Goal: Navigation & Orientation: Find specific page/section

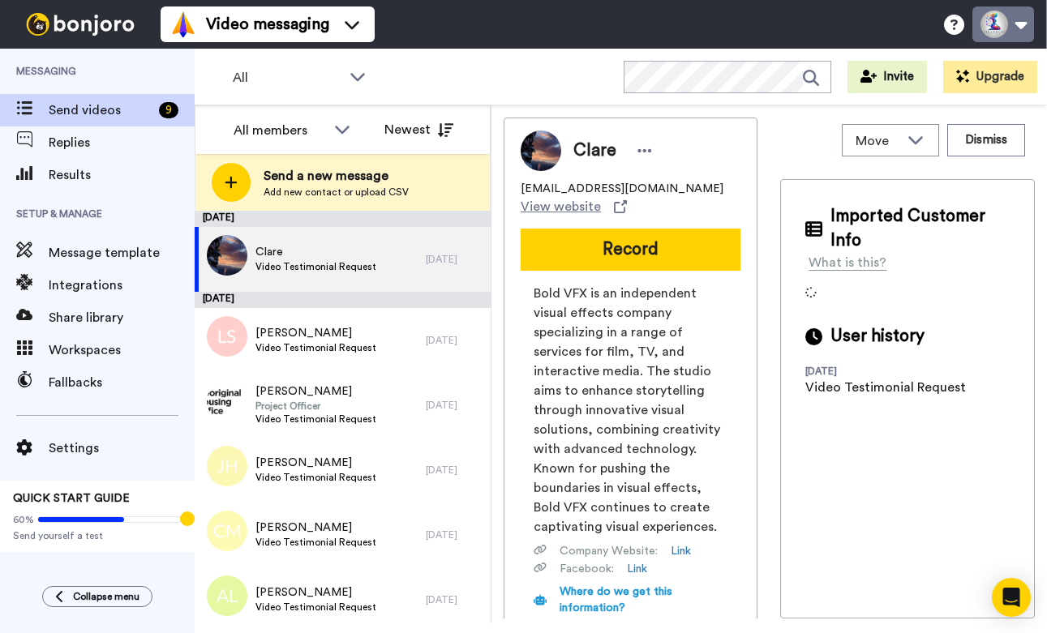
click at [1009, 28] on button at bounding box center [1003, 24] width 62 height 36
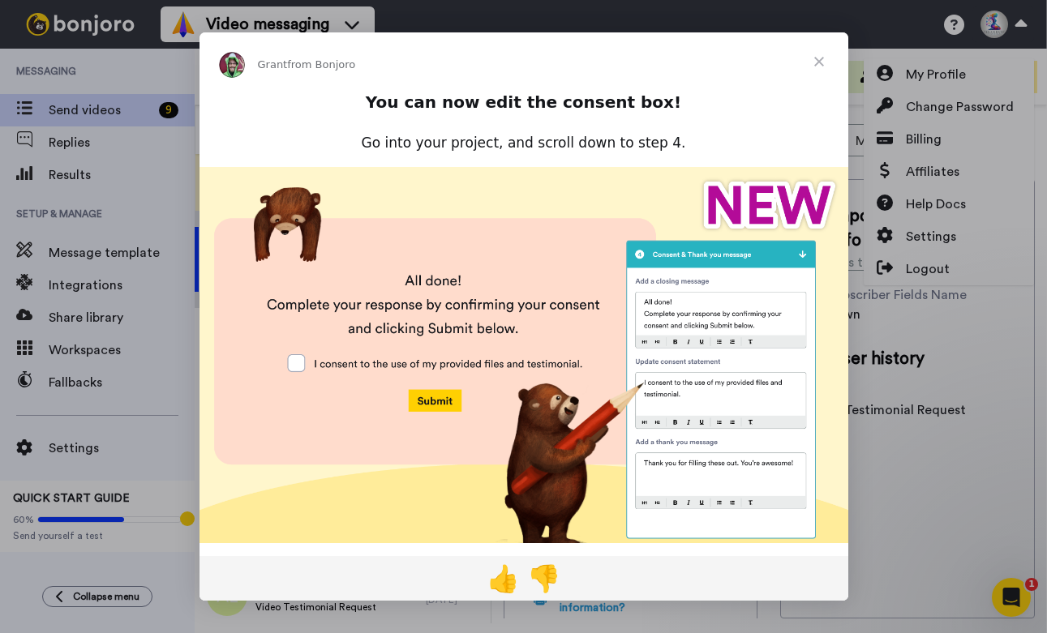
click at [818, 58] on span "Close" at bounding box center [819, 61] width 58 height 58
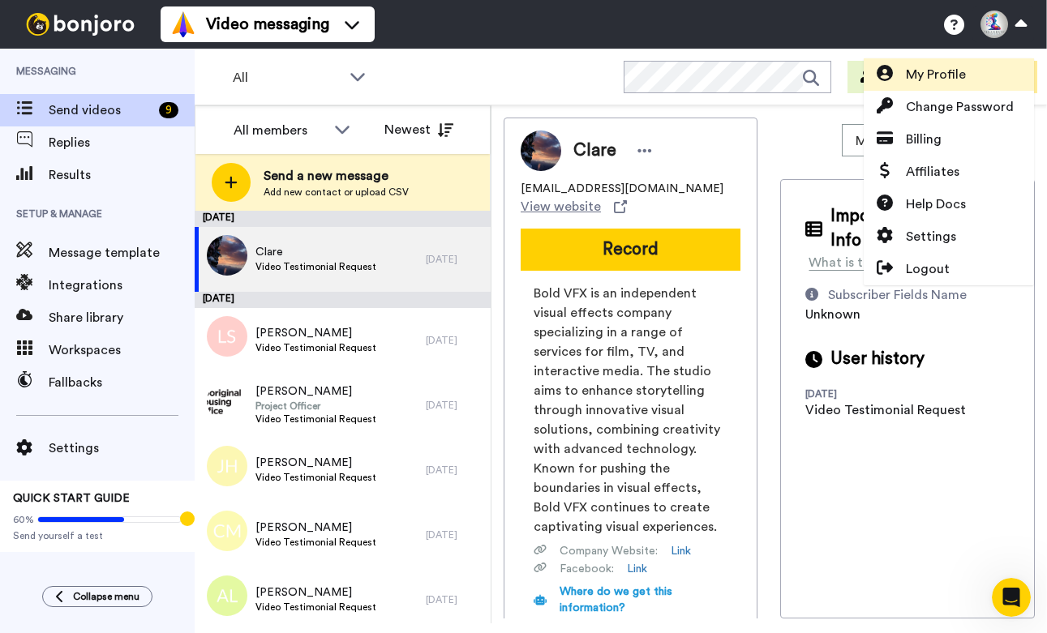
click at [958, 73] on span "My Profile" at bounding box center [936, 74] width 60 height 19
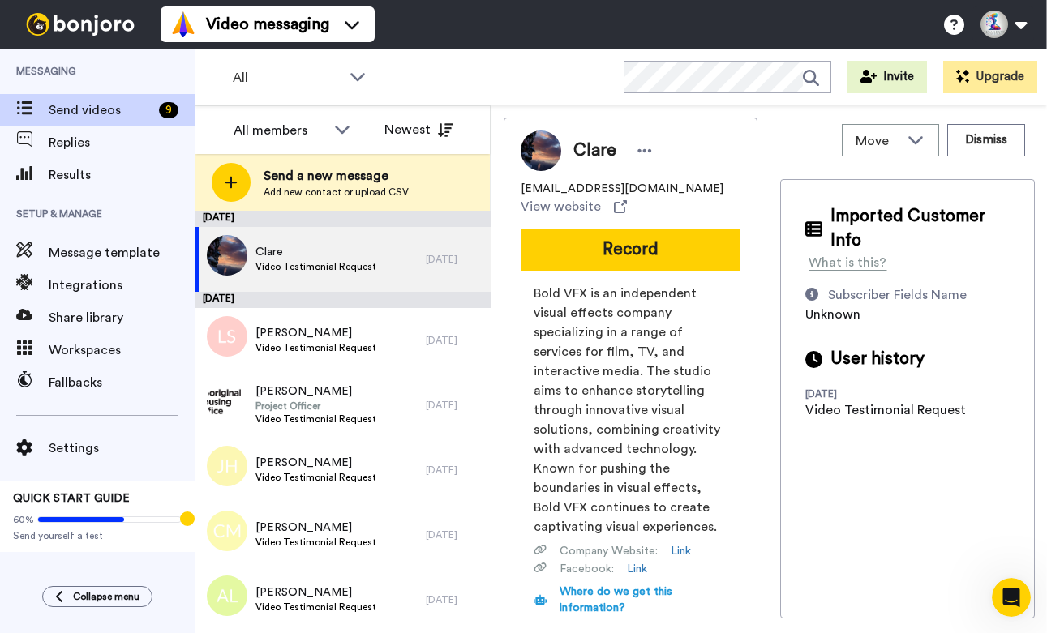
click at [95, 107] on span "Send videos" at bounding box center [101, 110] width 104 height 19
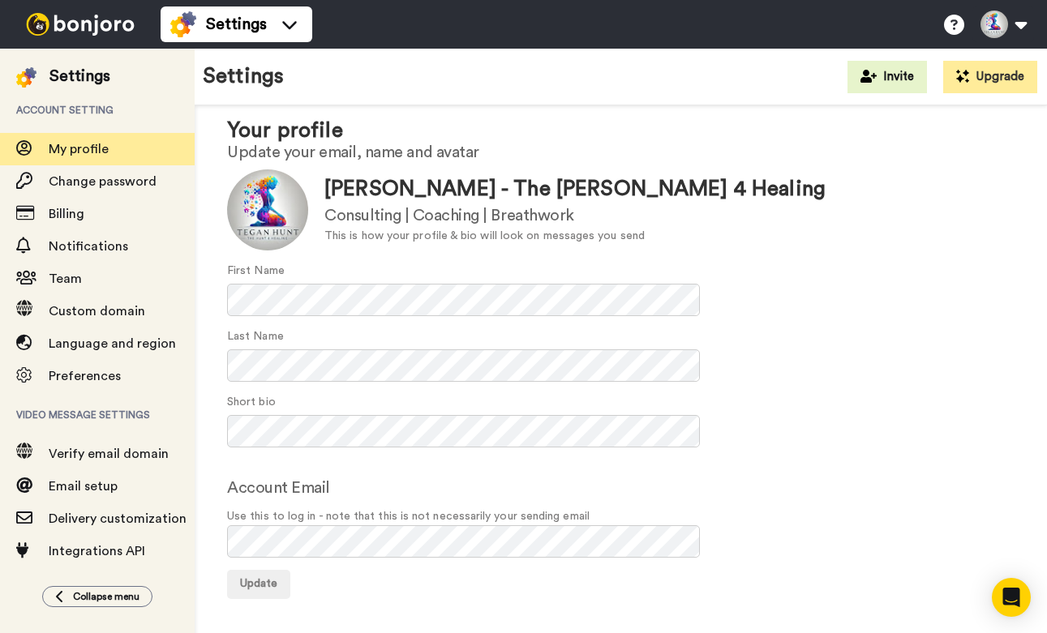
scroll to position [34, 0]
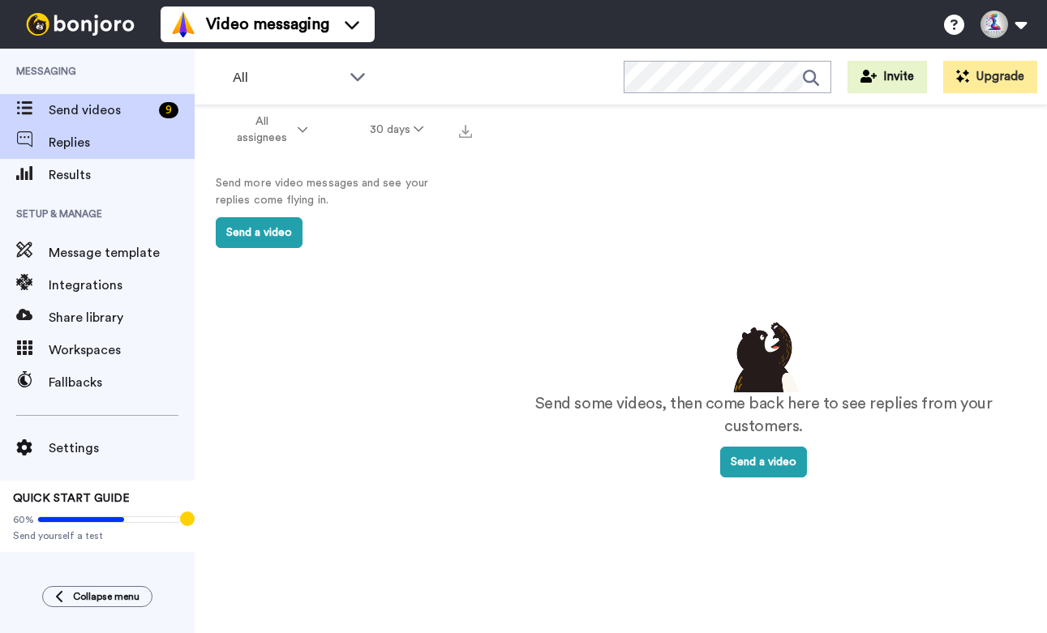
click at [84, 107] on span "Send videos" at bounding box center [101, 110] width 104 height 19
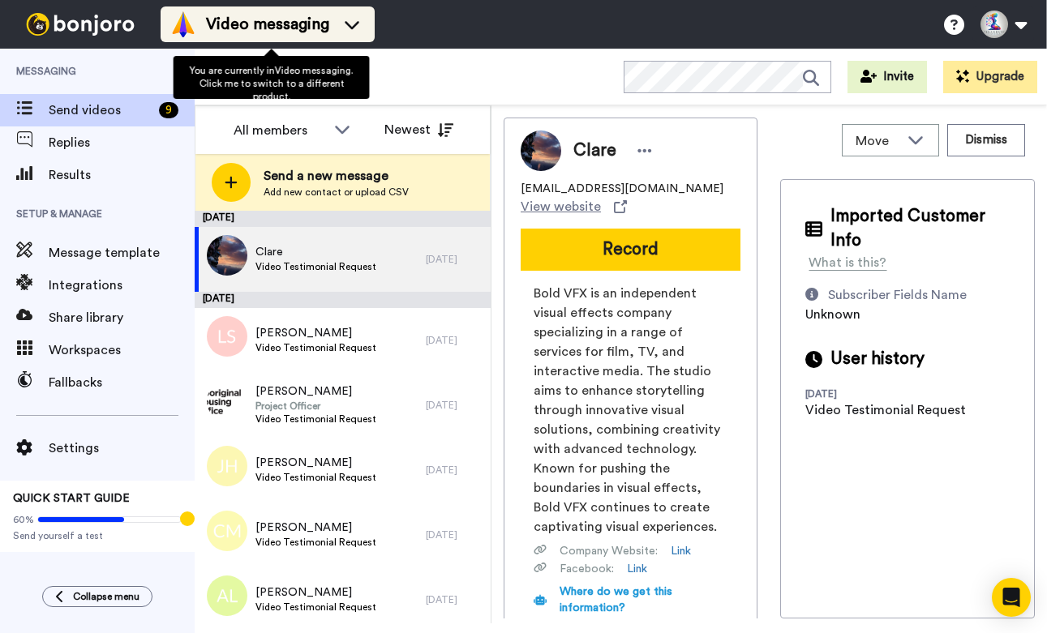
click at [362, 19] on icon at bounding box center [352, 24] width 26 height 16
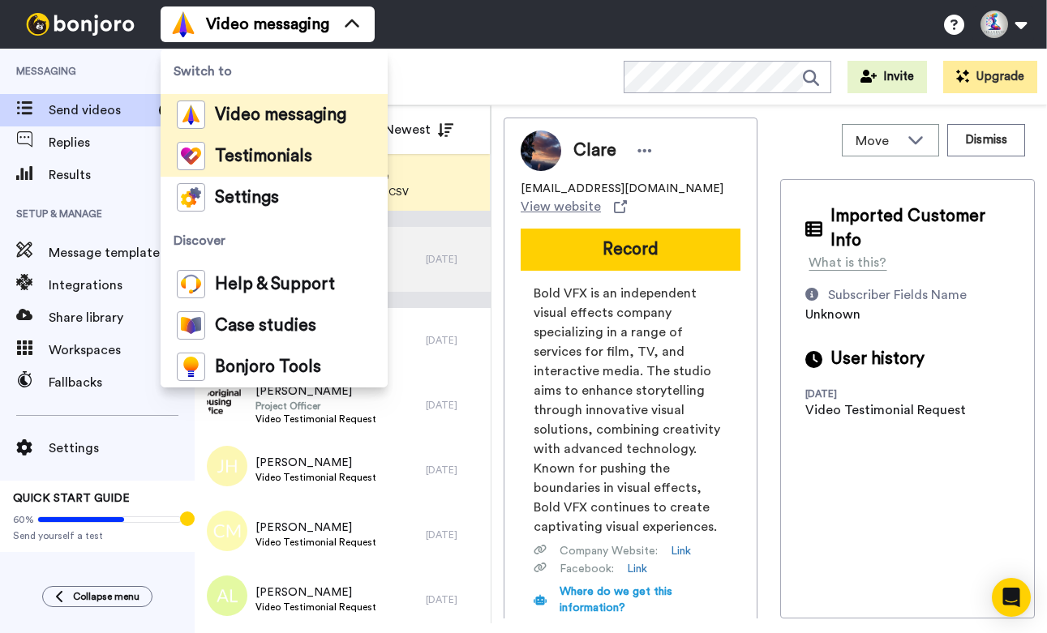
click at [285, 162] on span "Testimonials" at bounding box center [263, 156] width 97 height 16
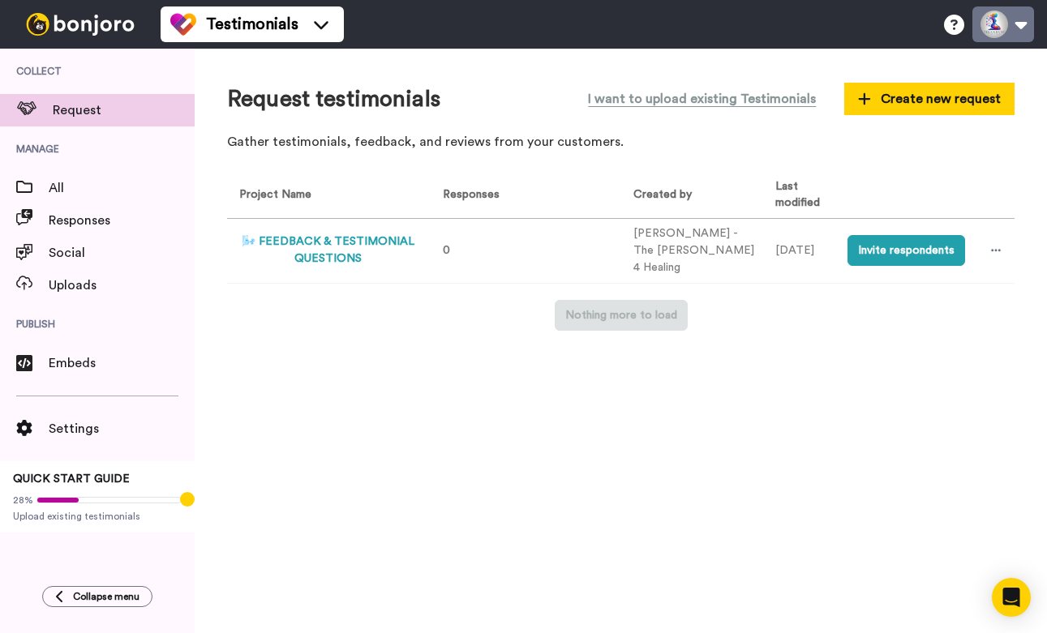
click at [1024, 24] on button at bounding box center [1003, 24] width 62 height 36
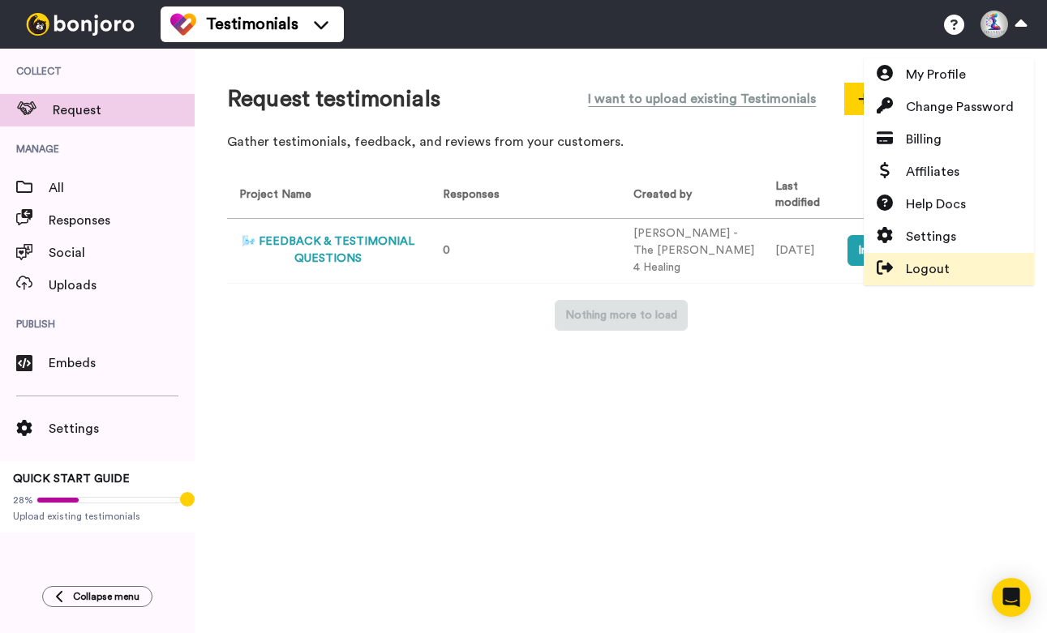
click at [943, 273] on span "Logout" at bounding box center [928, 269] width 44 height 19
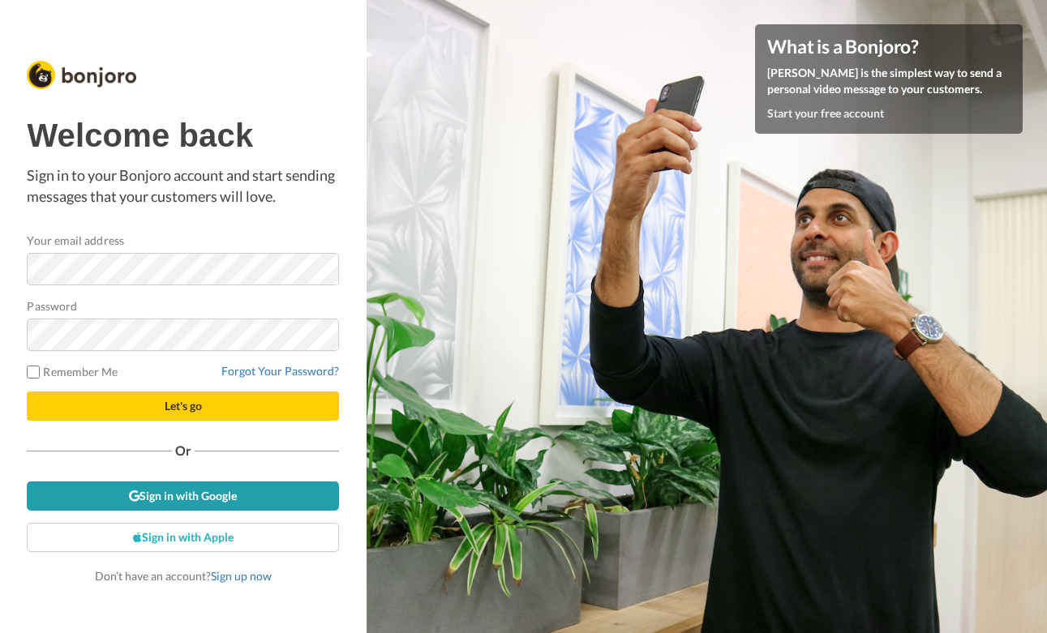
click at [193, 497] on link "Sign in with Google" at bounding box center [183, 496] width 312 height 29
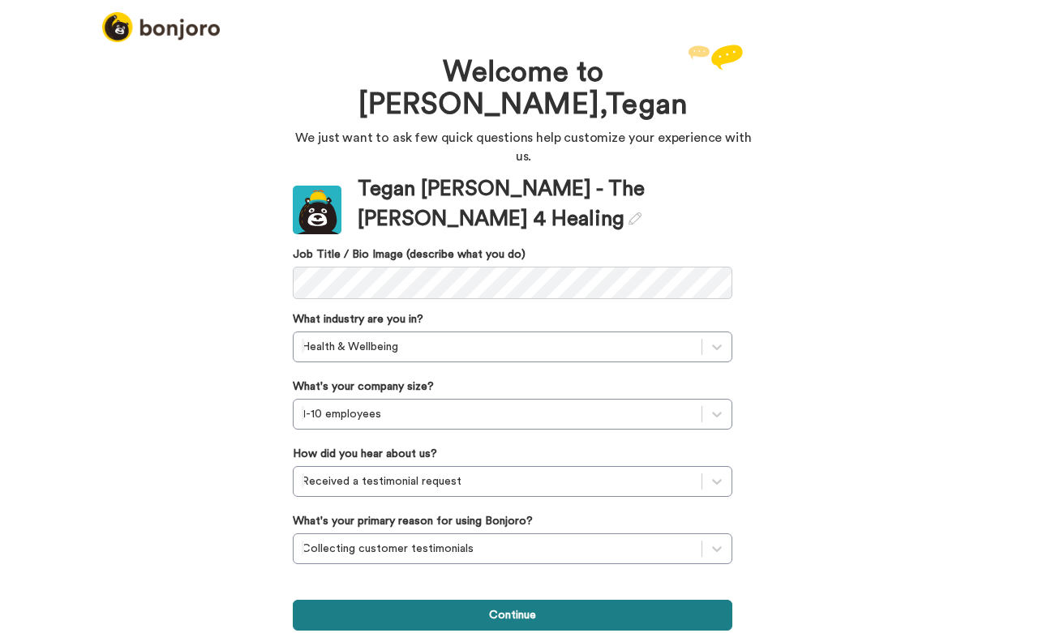
click at [552, 600] on button "Continue" at bounding box center [513, 615] width 440 height 31
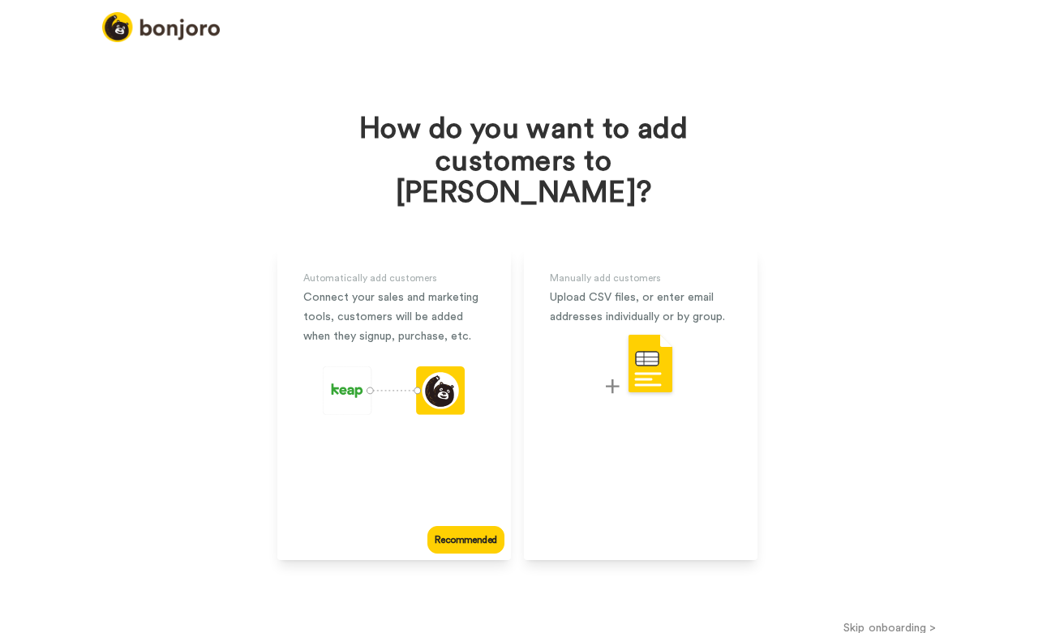
click at [921, 620] on button "Skip onboarding >" at bounding box center [890, 628] width 314 height 17
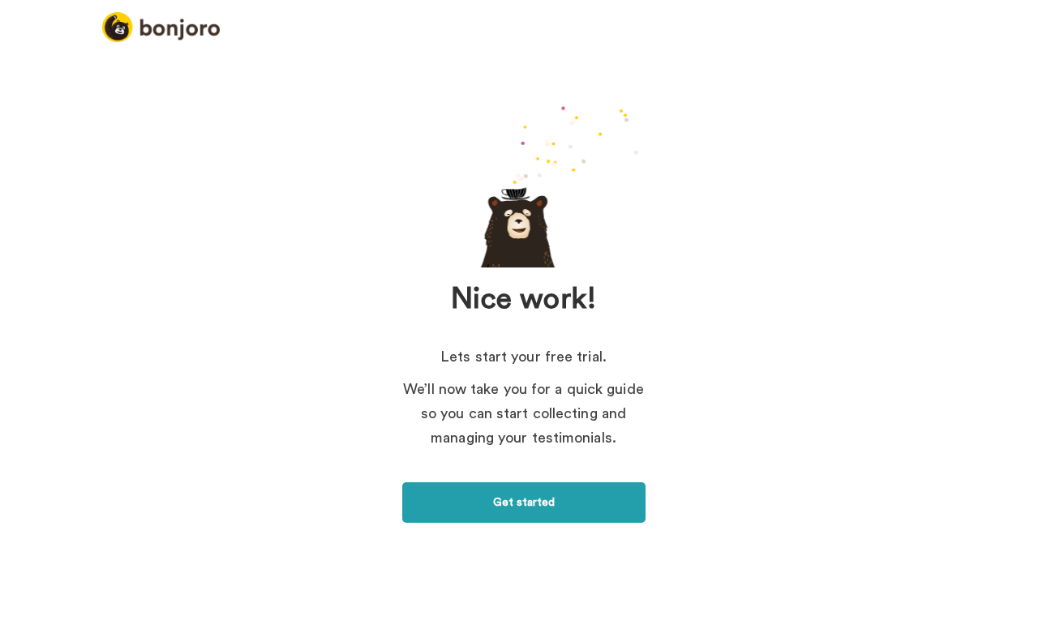
click at [508, 507] on link "Get started" at bounding box center [523, 503] width 243 height 41
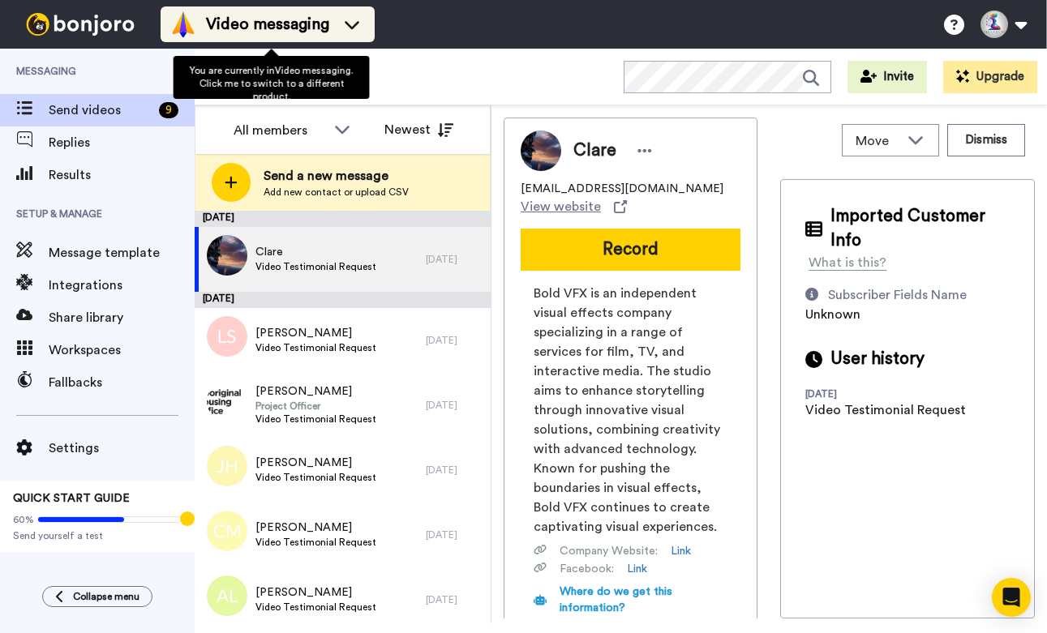
click at [347, 28] on icon at bounding box center [352, 24] width 26 height 16
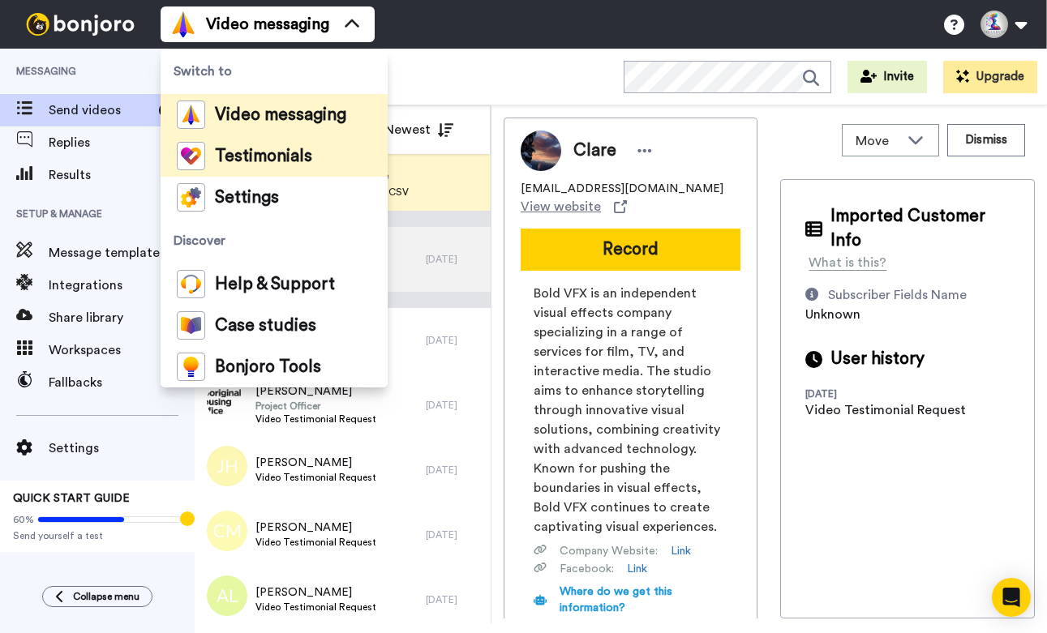
click at [262, 160] on span "Testimonials" at bounding box center [263, 156] width 97 height 16
